Goal: Transaction & Acquisition: Purchase product/service

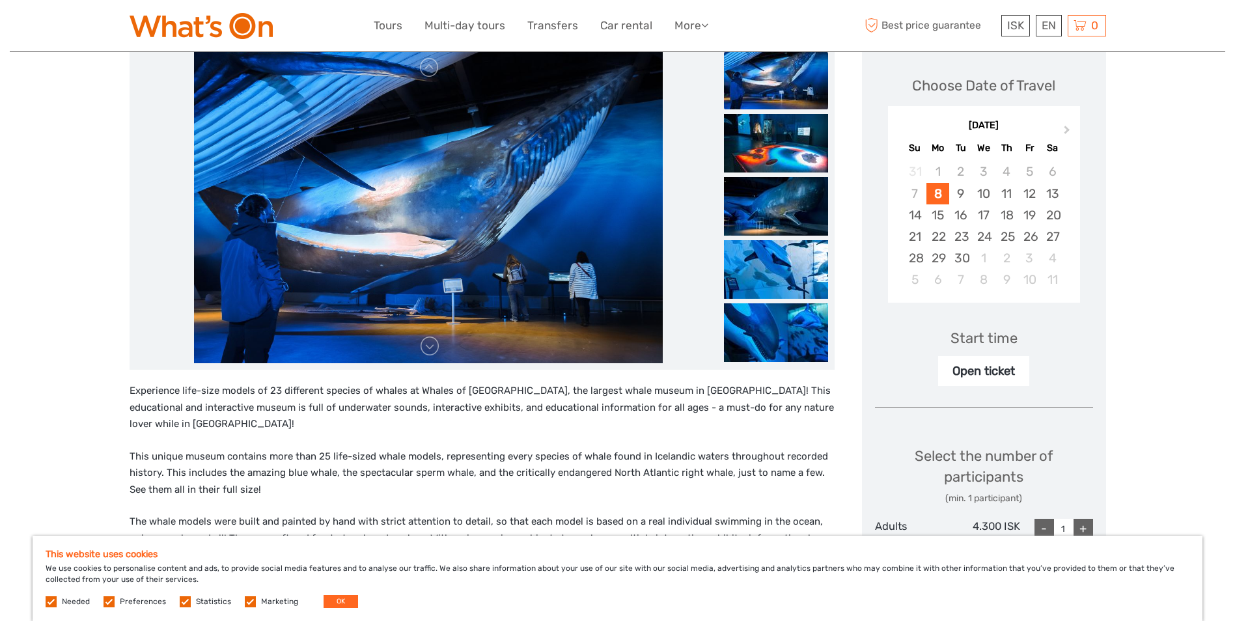
scroll to position [195, 0]
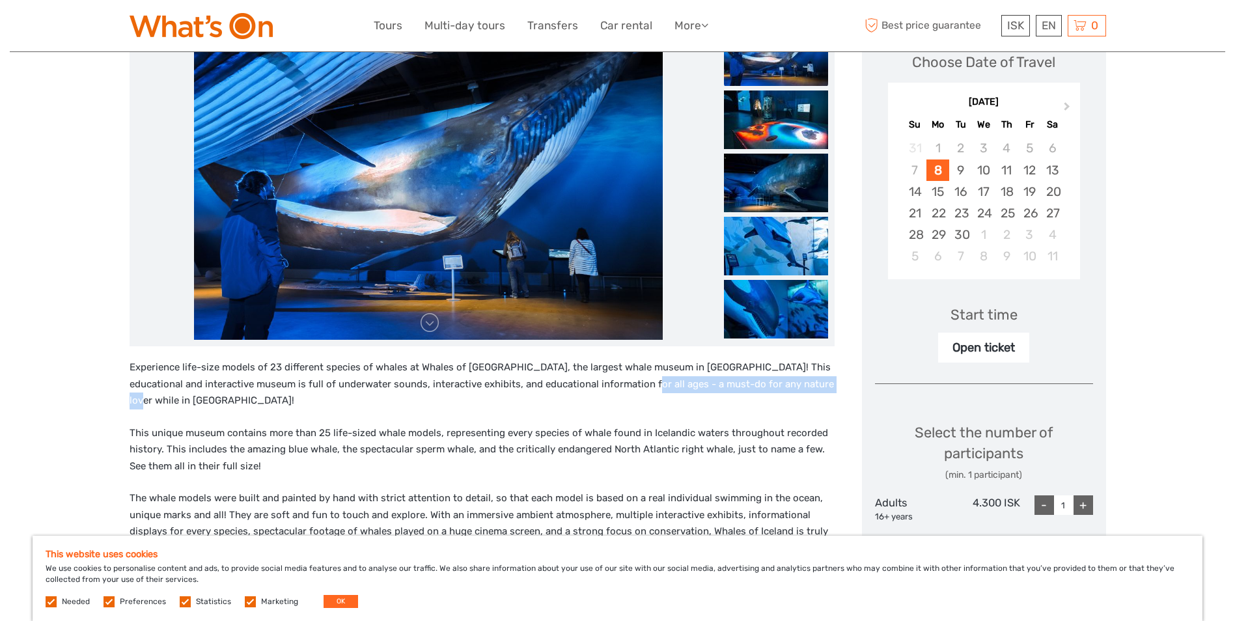
drag, startPoint x: 620, startPoint y: 383, endPoint x: 801, endPoint y: 383, distance: 180.3
click at [801, 383] on p "Experience life-size models of 23 different species of whales at Whales of Icel…" at bounding box center [482, 384] width 705 height 50
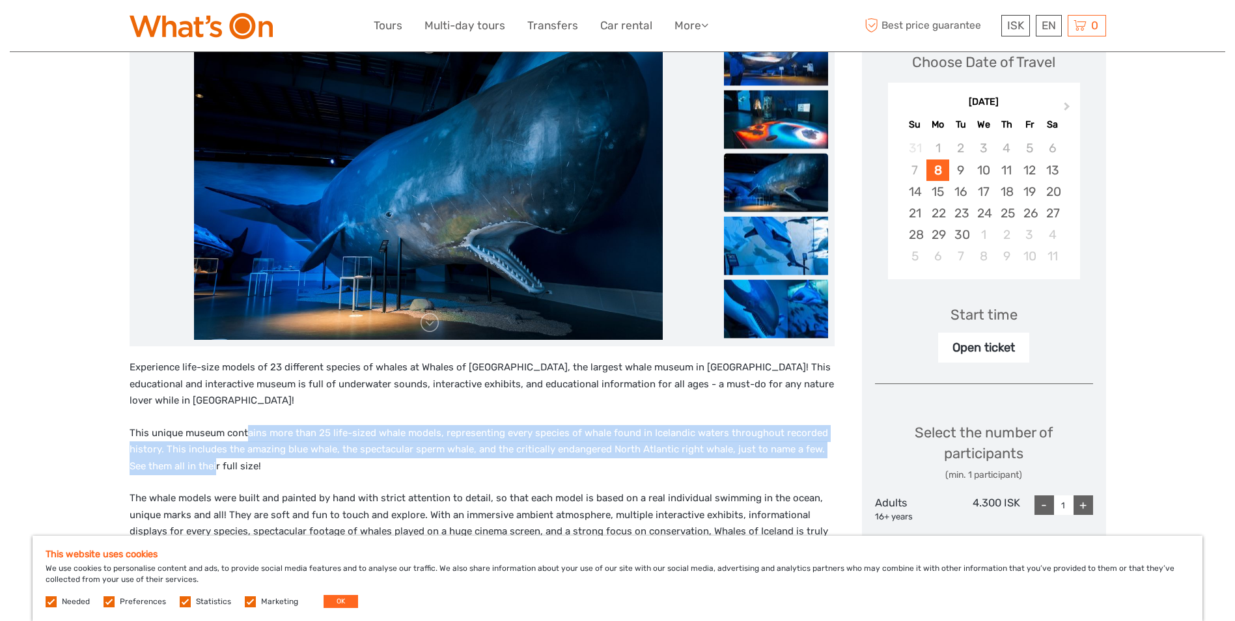
drag, startPoint x: 247, startPoint y: 420, endPoint x: 216, endPoint y: 457, distance: 48.5
click at [216, 457] on p "This unique museum contains more than 25 life-sized whale models, representing …" at bounding box center [482, 450] width 705 height 50
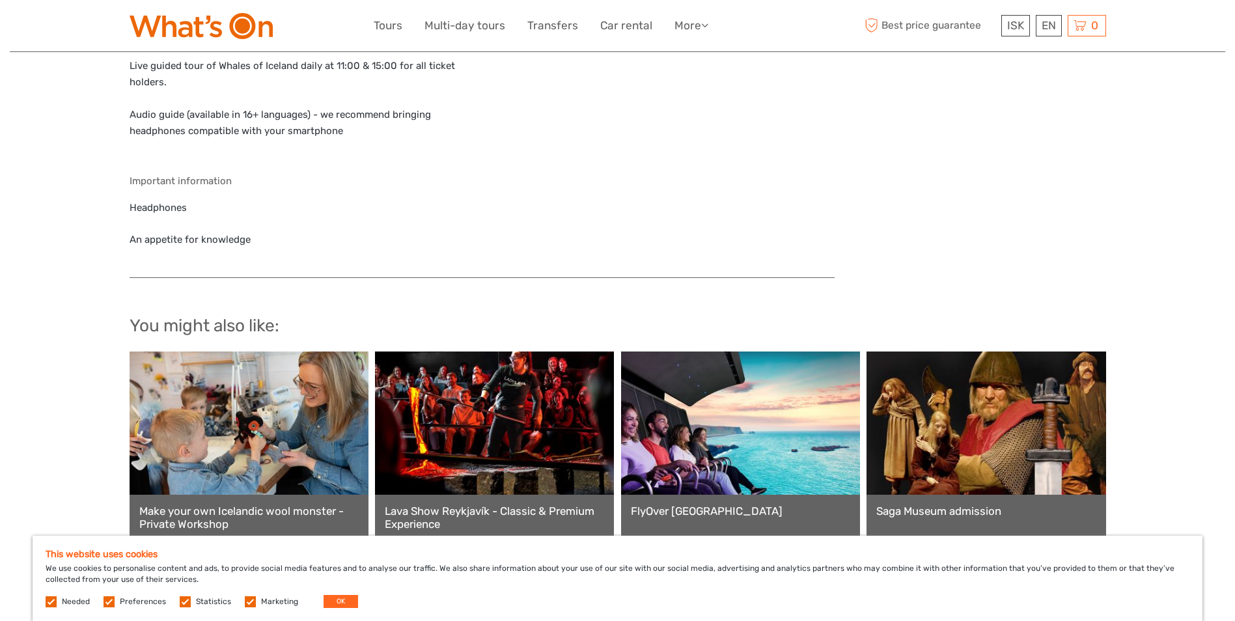
scroll to position [1237, 0]
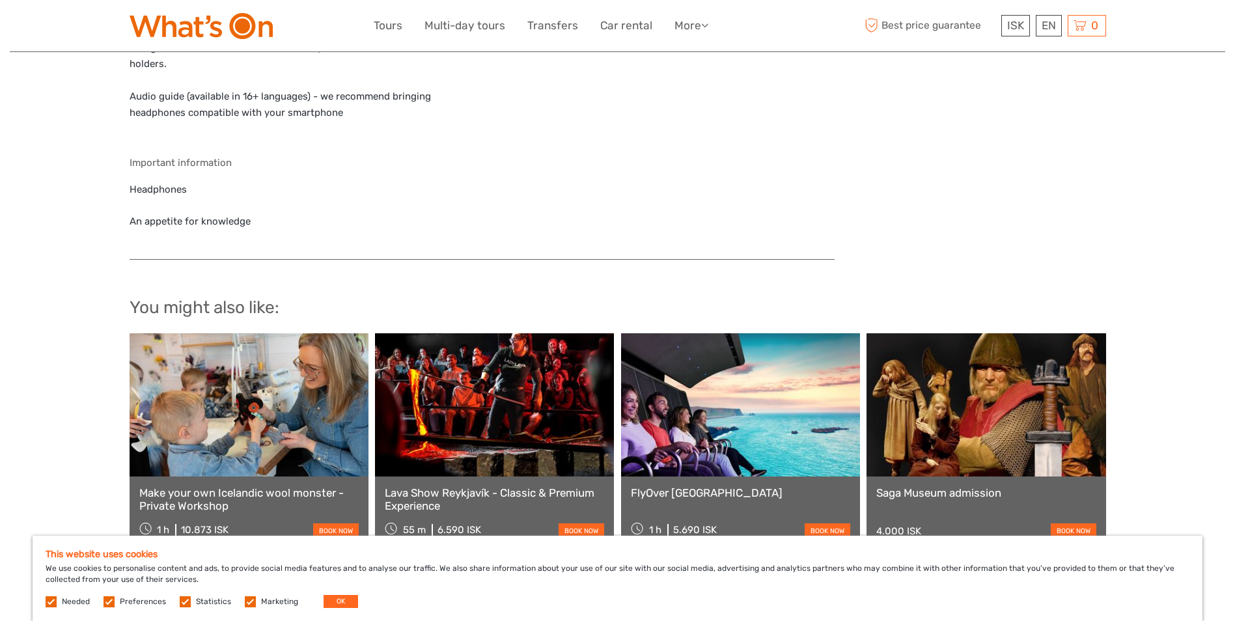
click at [731, 385] on link at bounding box center [740, 404] width 239 height 143
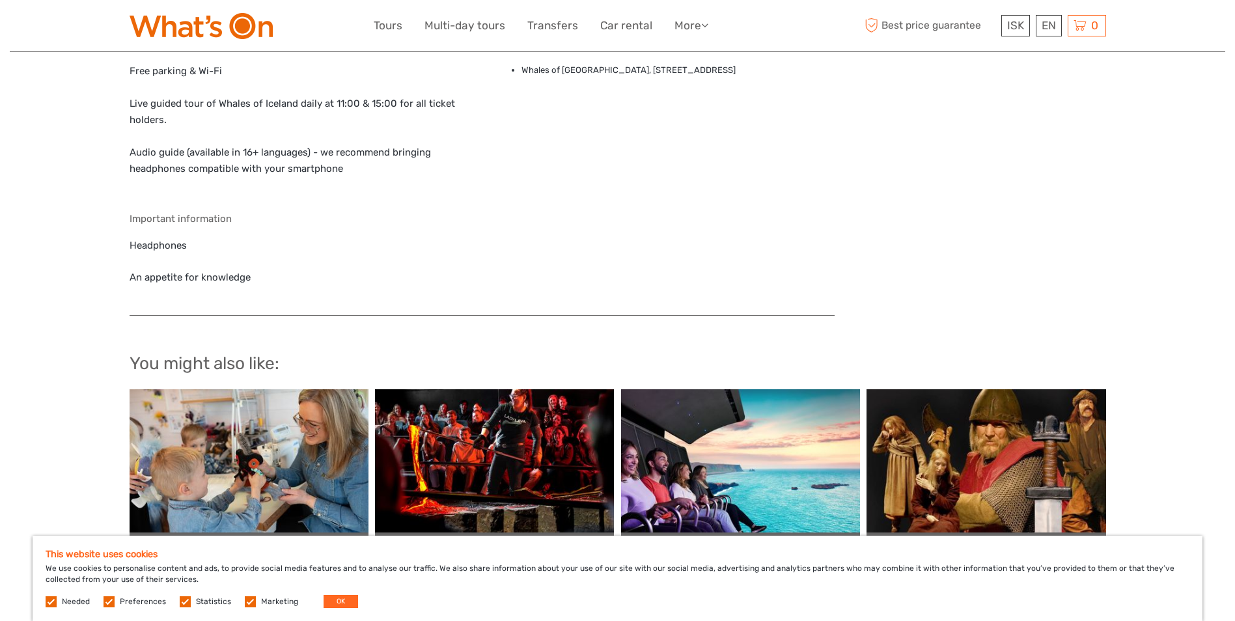
scroll to position [1053, 0]
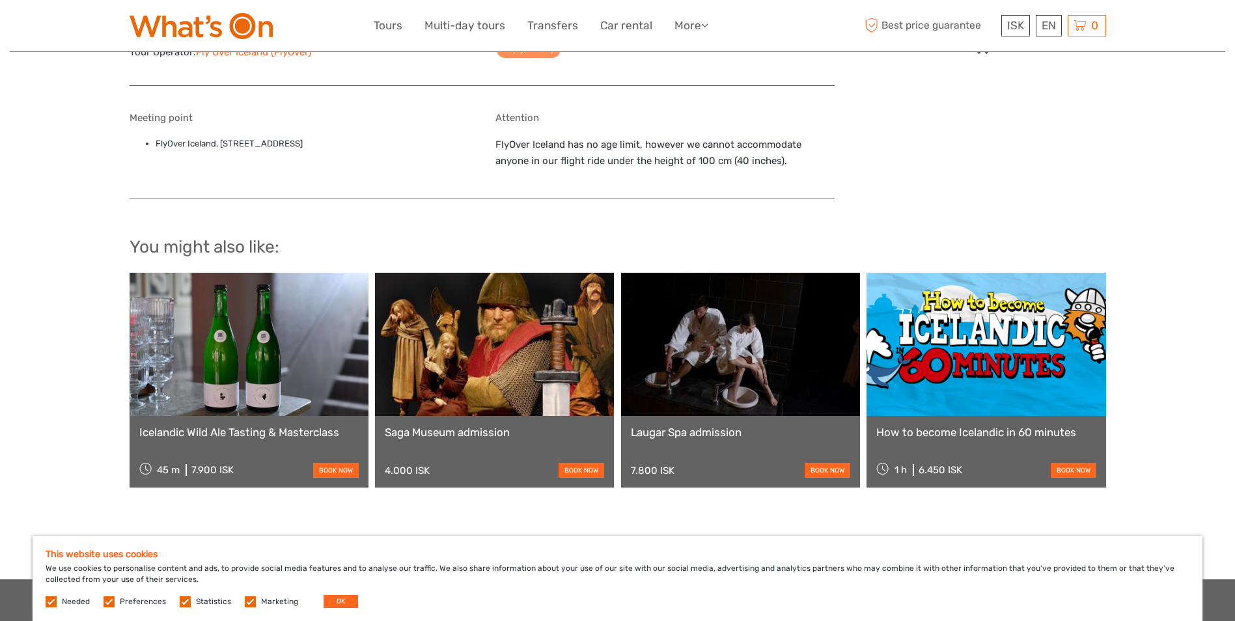
scroll to position [977, 0]
